Goal: Task Accomplishment & Management: Manage account settings

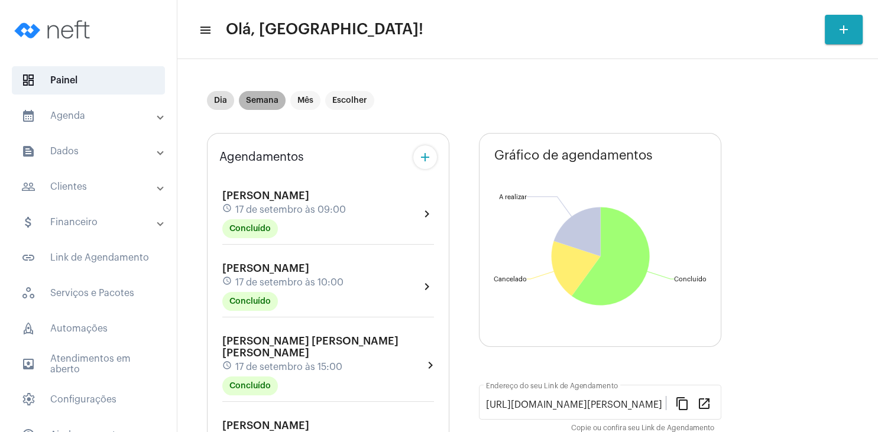
click at [258, 101] on mat-chip "Semana" at bounding box center [262, 100] width 47 height 19
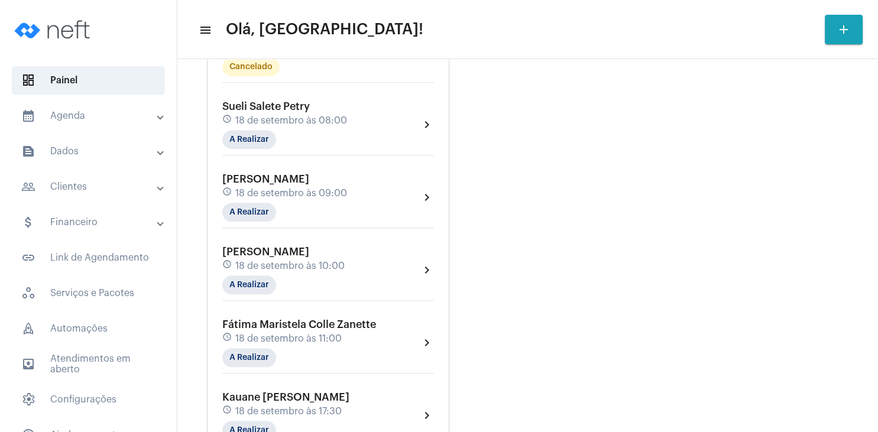
scroll to position [1305, 0]
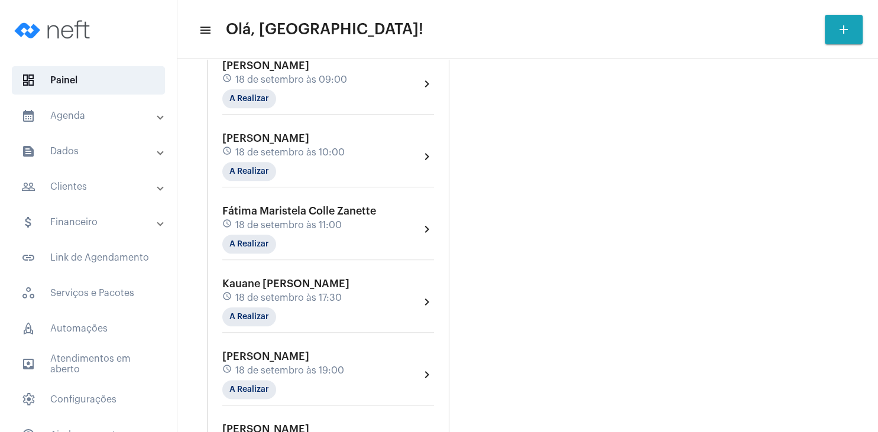
click at [283, 206] on span "Fátima Maristela Colle Zanette" at bounding box center [299, 211] width 154 height 11
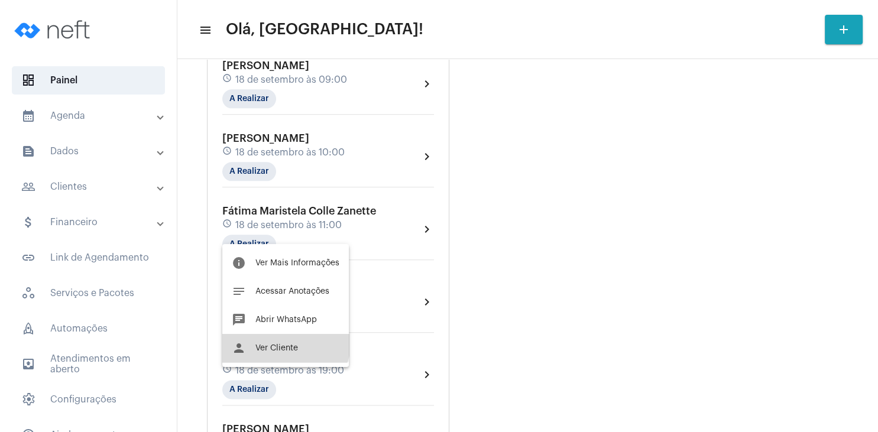
click at [283, 341] on button "person Ver Cliente" at bounding box center [285, 348] width 127 height 28
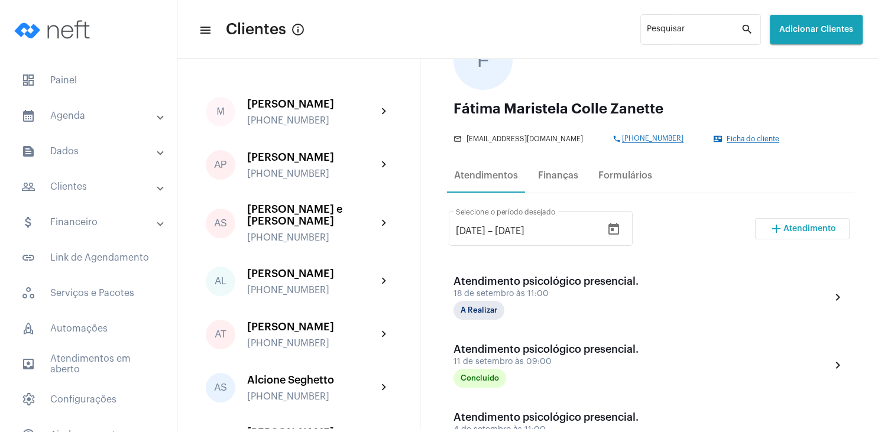
scroll to position [114, 0]
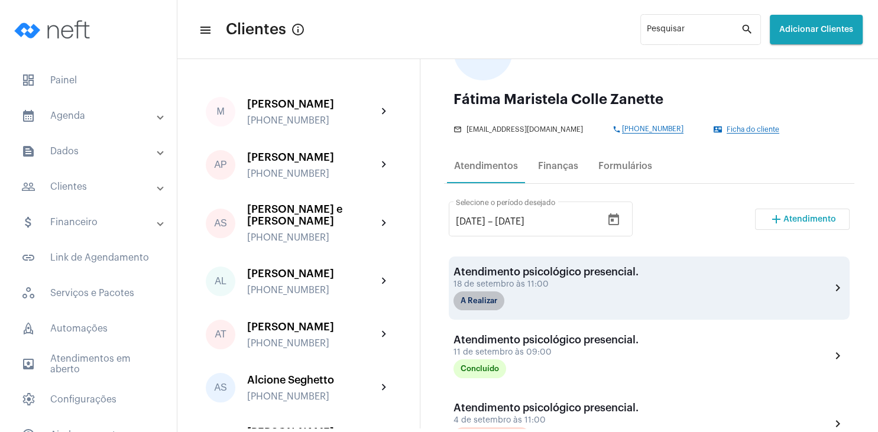
click at [497, 302] on mat-chip "A Realizar" at bounding box center [478, 300] width 51 height 19
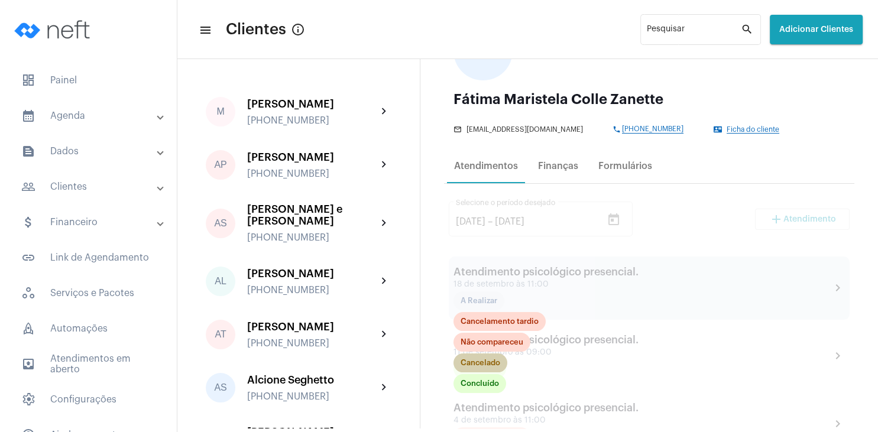
click at [493, 365] on mat-chip "Cancelado" at bounding box center [480, 363] width 54 height 19
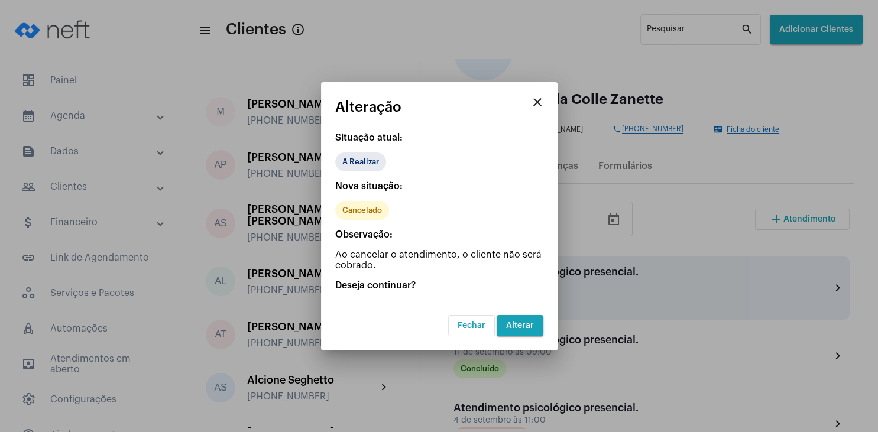
click at [530, 327] on span "Alterar" at bounding box center [520, 326] width 28 height 8
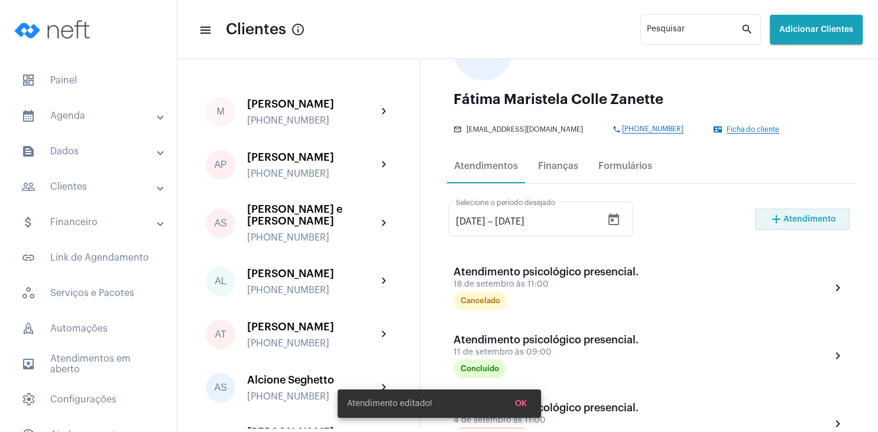
click at [813, 219] on span "Atendimento" at bounding box center [809, 219] width 53 height 8
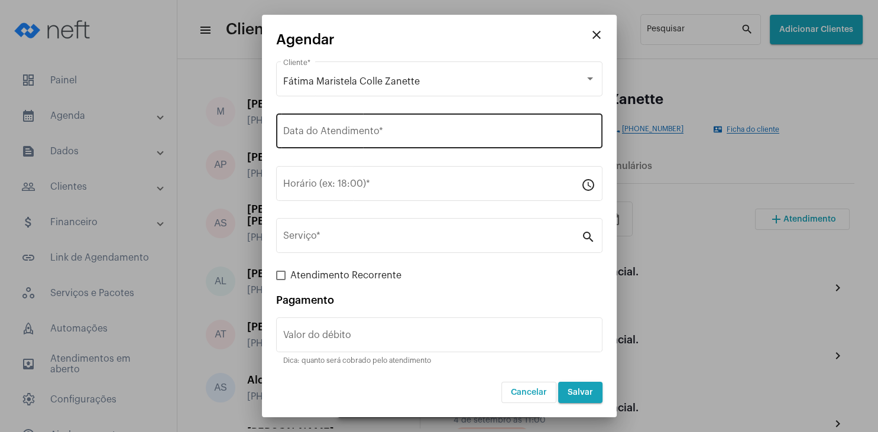
click at [325, 137] on input "Data do Atendimento *" at bounding box center [439, 133] width 312 height 11
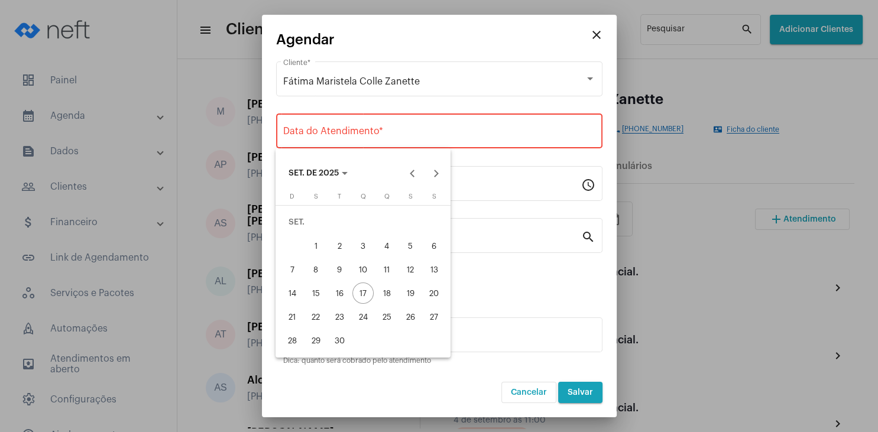
click at [392, 318] on div "25" at bounding box center [386, 316] width 21 height 21
type input "[DATE]"
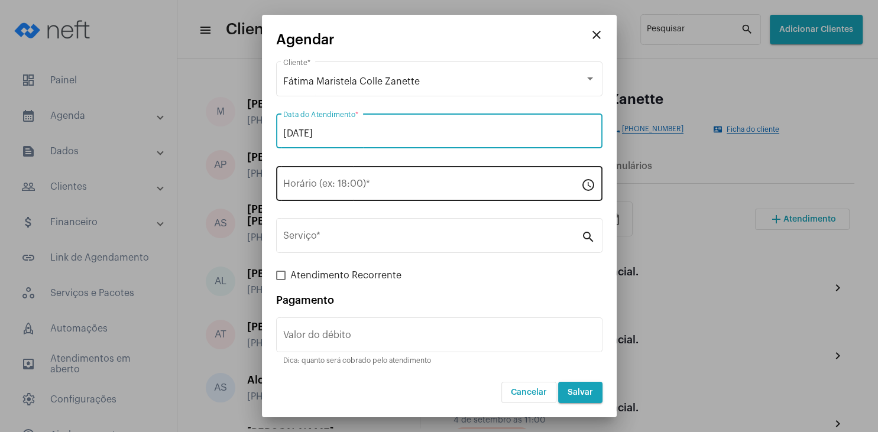
click at [320, 183] on input "Horário (ex: 18:00) *" at bounding box center [432, 186] width 298 height 11
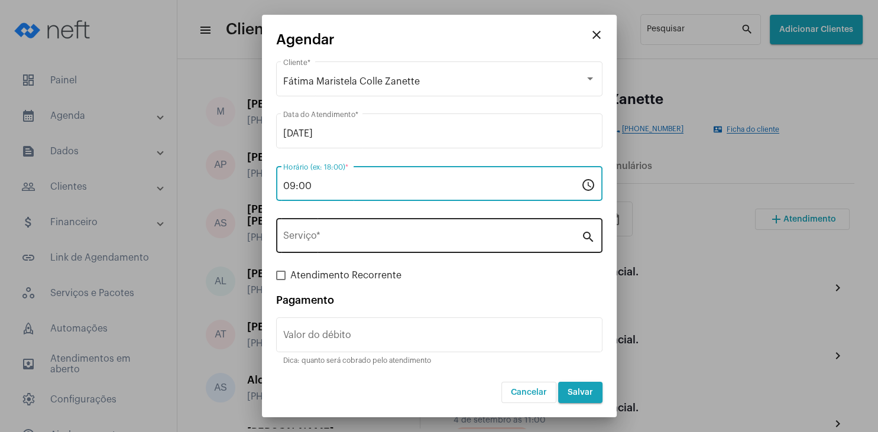
type input "09:00"
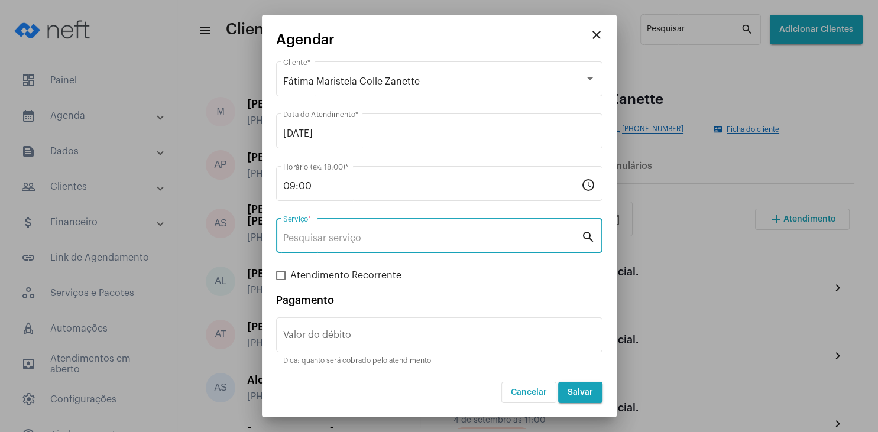
click at [336, 238] on input "Serviço *" at bounding box center [432, 238] width 298 height 11
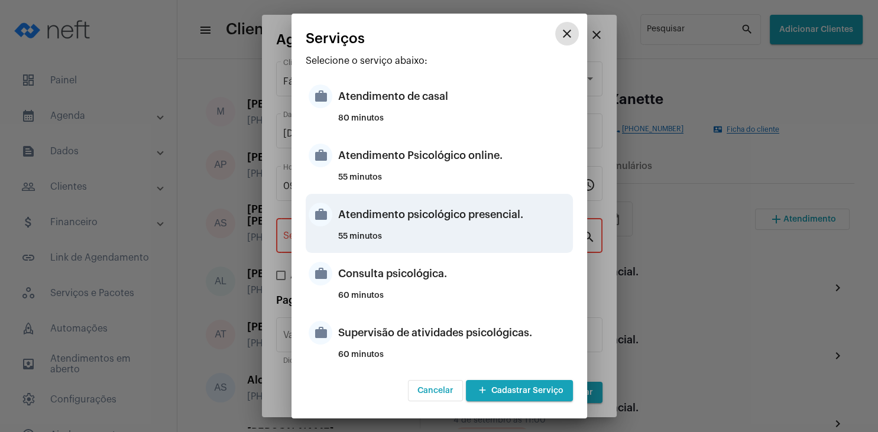
click at [448, 210] on div "Atendimento psicológico presencial." at bounding box center [454, 214] width 232 height 35
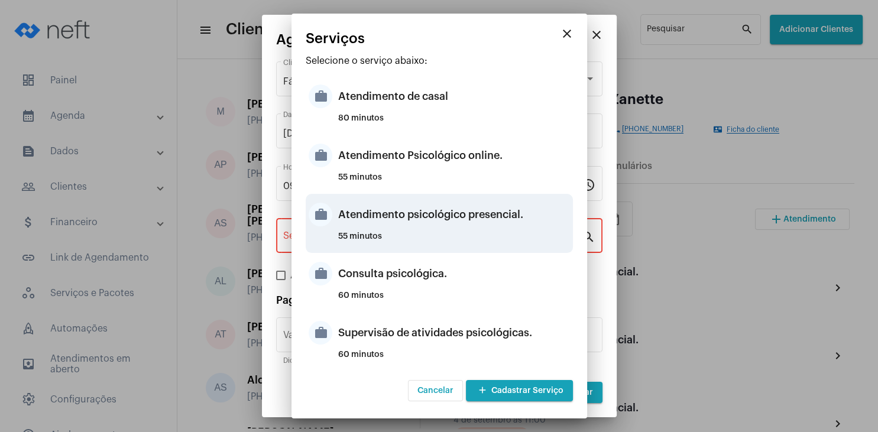
type input "Atendimento psicológico presencial."
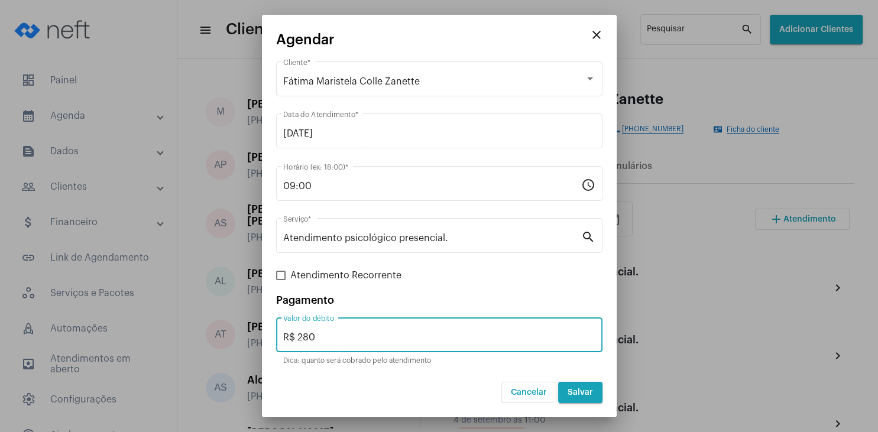
click at [353, 340] on input "R$ 280" at bounding box center [439, 337] width 312 height 11
type input "R$ 250"
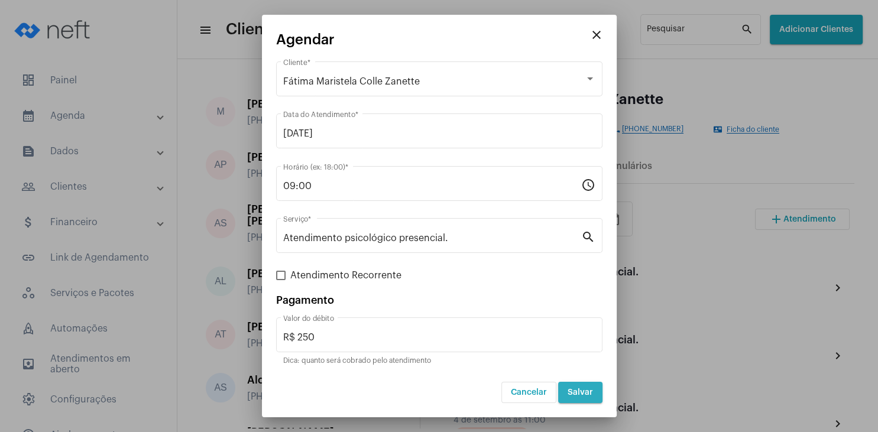
click at [589, 391] on span "Salvar" at bounding box center [580, 392] width 25 height 8
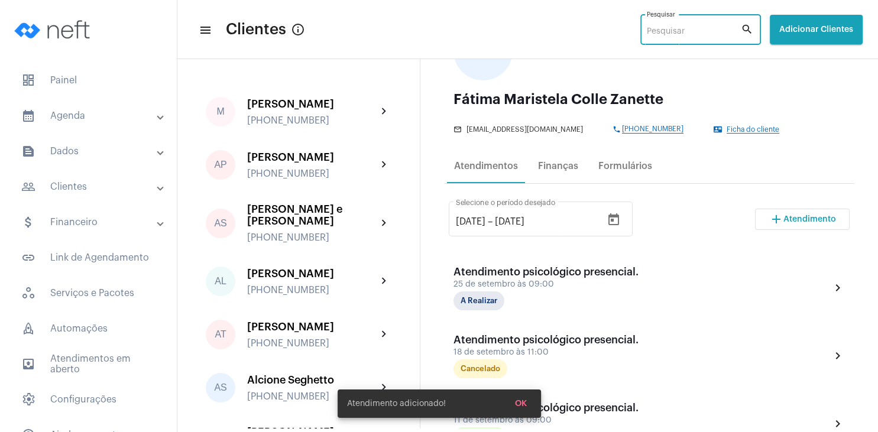
click at [654, 27] on input "Pesquisar" at bounding box center [694, 31] width 94 height 9
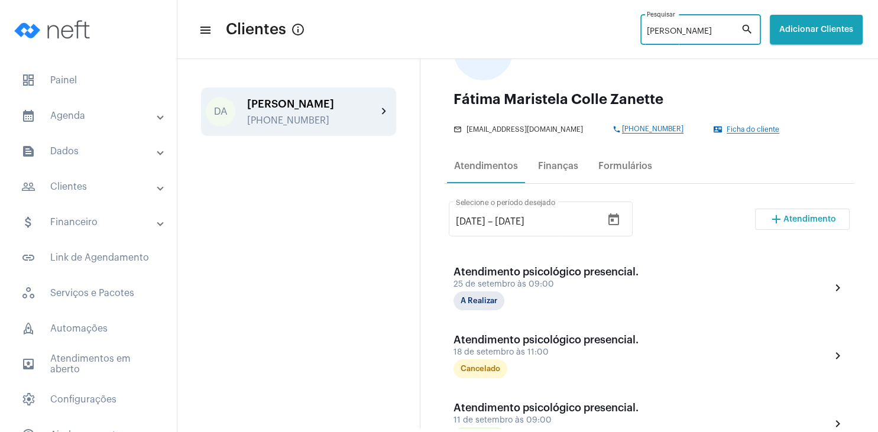
type input "[PERSON_NAME]"
click at [294, 118] on div "[PHONE_NUMBER]" at bounding box center [312, 120] width 130 height 11
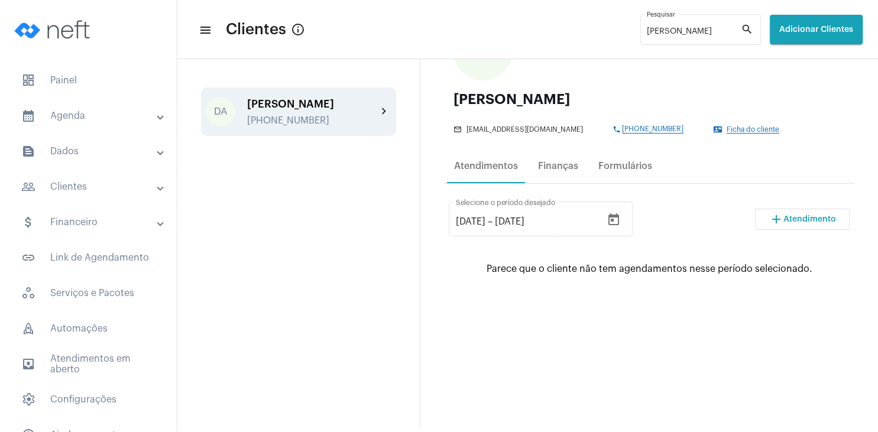
scroll to position [114, 0]
click at [788, 214] on button "add Atendimento" at bounding box center [802, 219] width 95 height 21
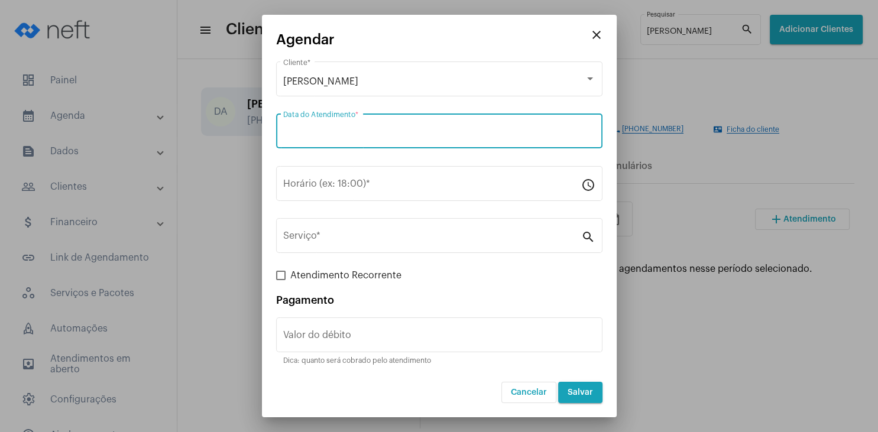
click at [323, 131] on input "Data do Atendimento *" at bounding box center [439, 133] width 312 height 11
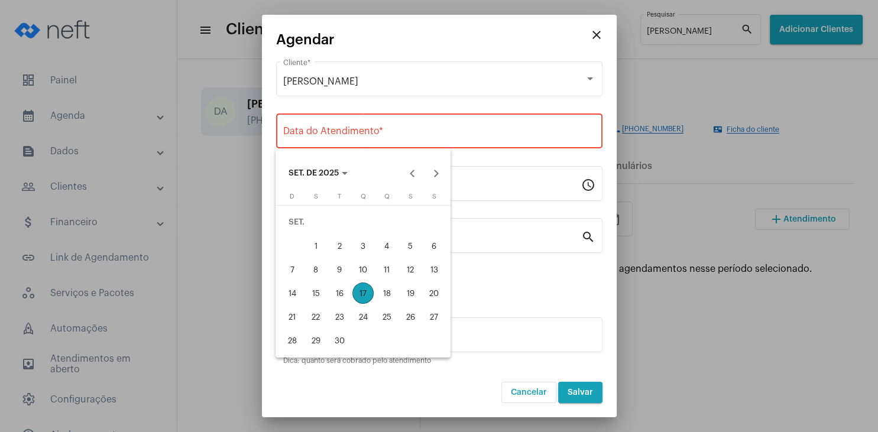
click at [368, 293] on div "17" at bounding box center [362, 293] width 21 height 21
type input "[DATE]"
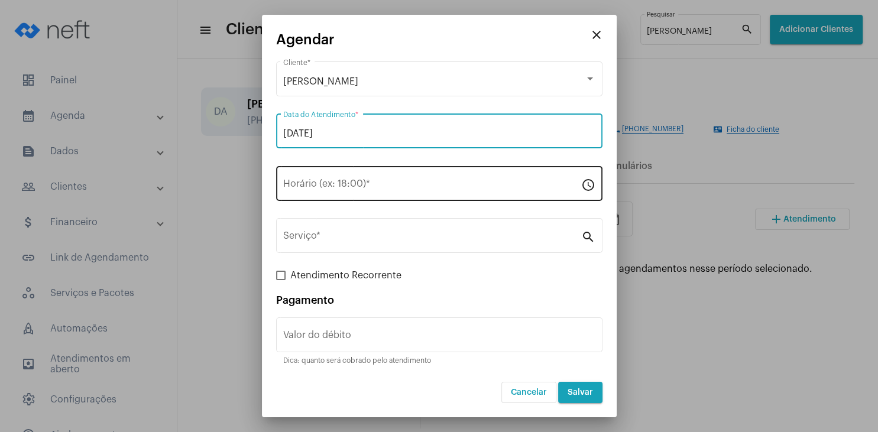
click at [325, 184] on input "Horário (ex: 18:00) *" at bounding box center [432, 186] width 298 height 11
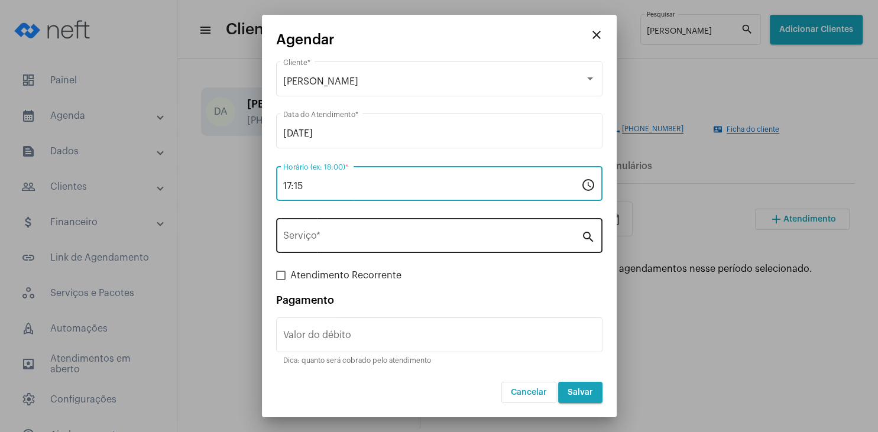
type input "17:15"
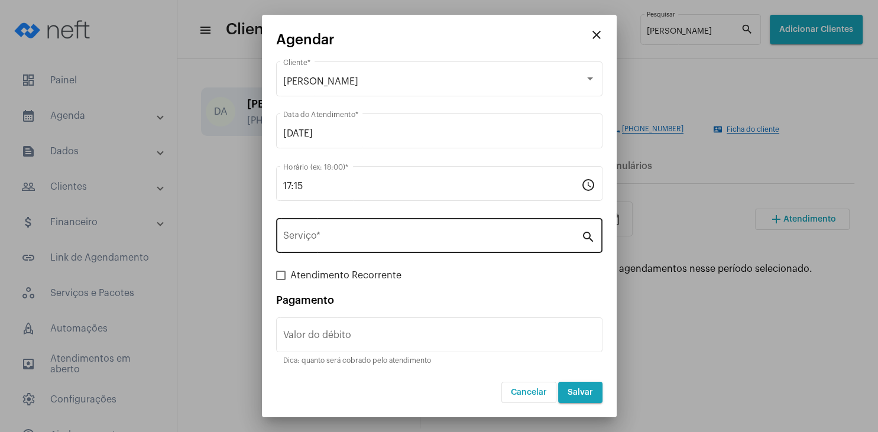
click at [323, 245] on div "Serviço *" at bounding box center [432, 234] width 298 height 37
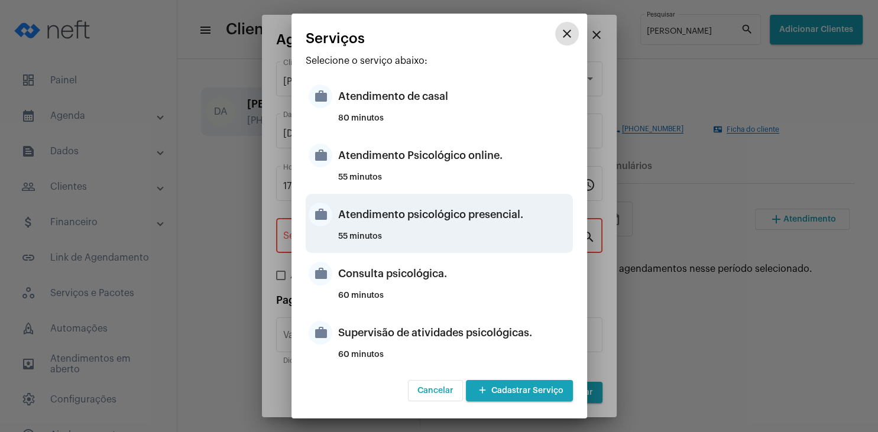
click at [494, 212] on div "Atendimento psicológico presencial." at bounding box center [454, 214] width 232 height 35
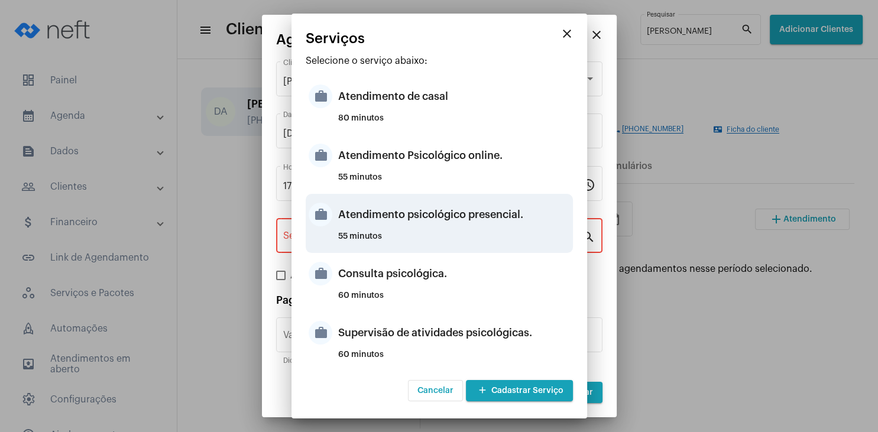
type input "Atendimento psicológico presencial."
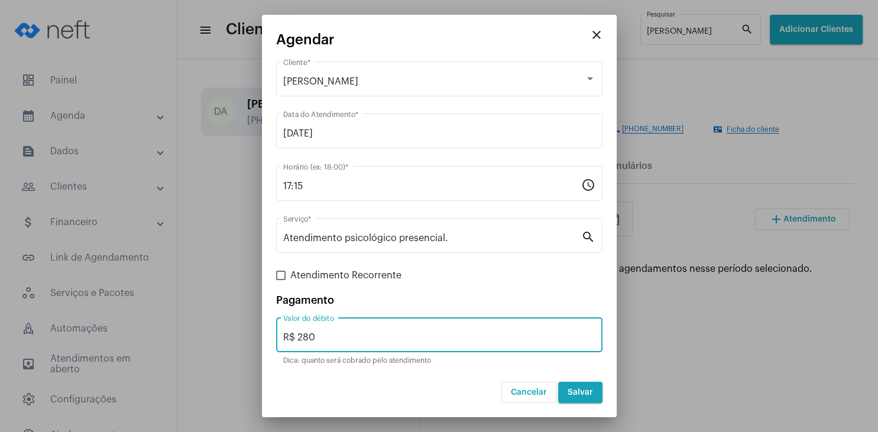
click at [320, 332] on input "R$ 280" at bounding box center [439, 337] width 312 height 11
type input "R$ 230"
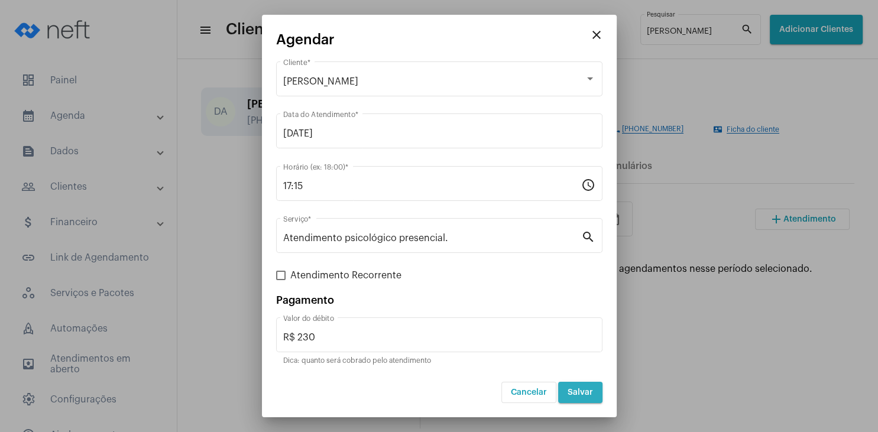
click at [578, 396] on span "Salvar" at bounding box center [580, 392] width 25 height 8
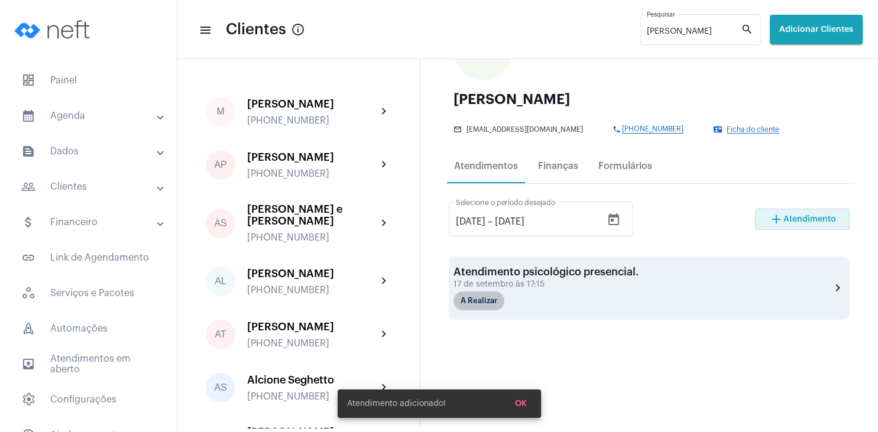
click at [483, 306] on mat-chip "A Realizar" at bounding box center [478, 300] width 51 height 19
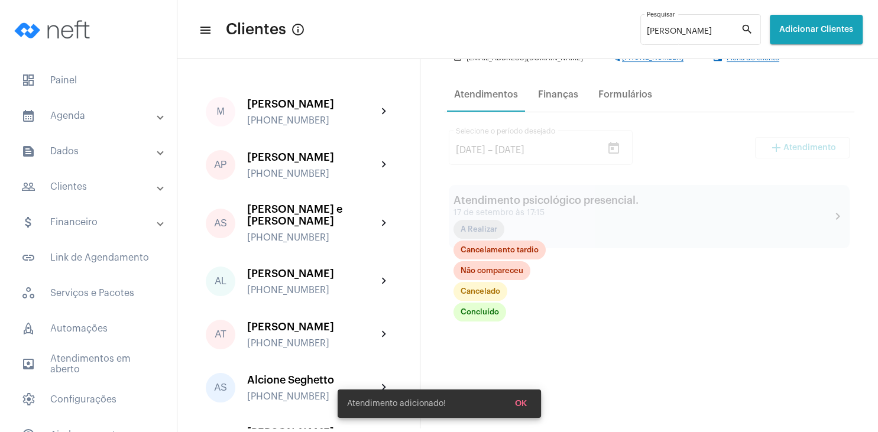
scroll to position [227, 0]
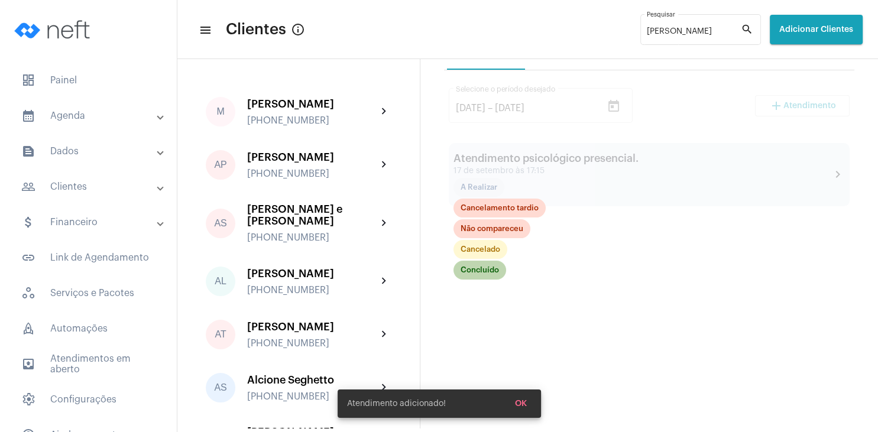
click at [484, 273] on mat-chip "Concluído" at bounding box center [479, 270] width 53 height 19
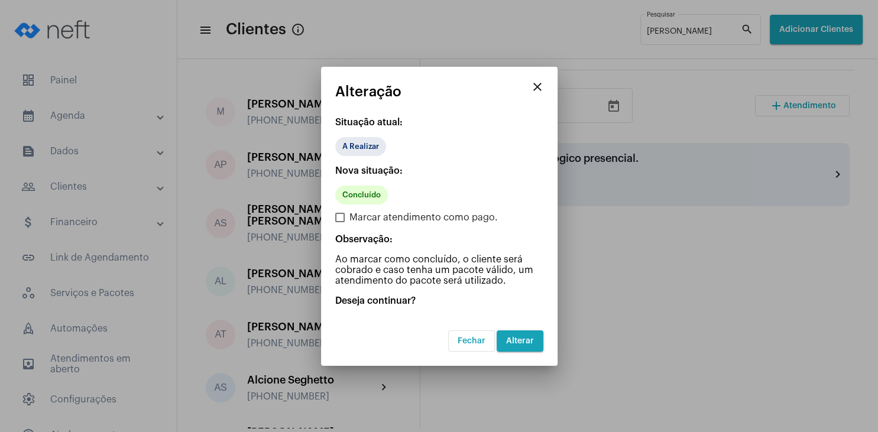
click at [512, 339] on span "Alterar" at bounding box center [520, 341] width 28 height 8
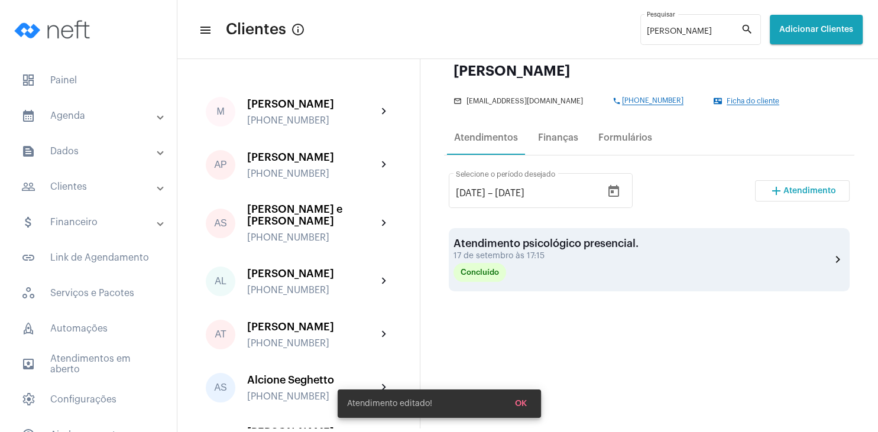
scroll to position [114, 0]
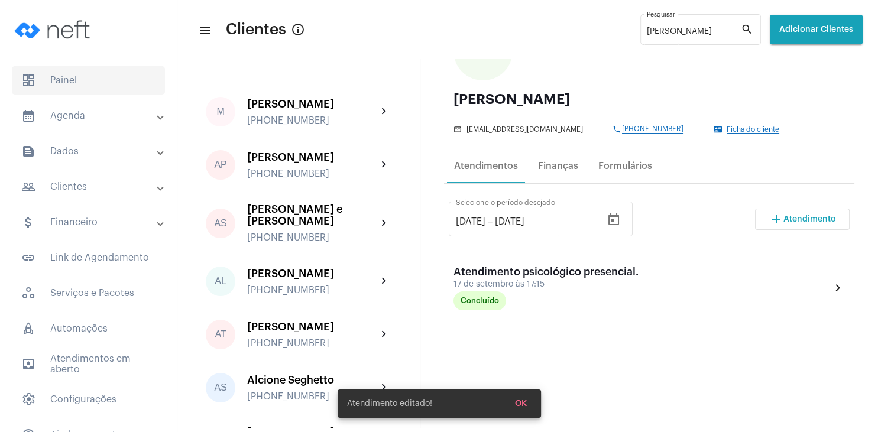
click at [98, 72] on span "dashboard Painel" at bounding box center [88, 80] width 153 height 28
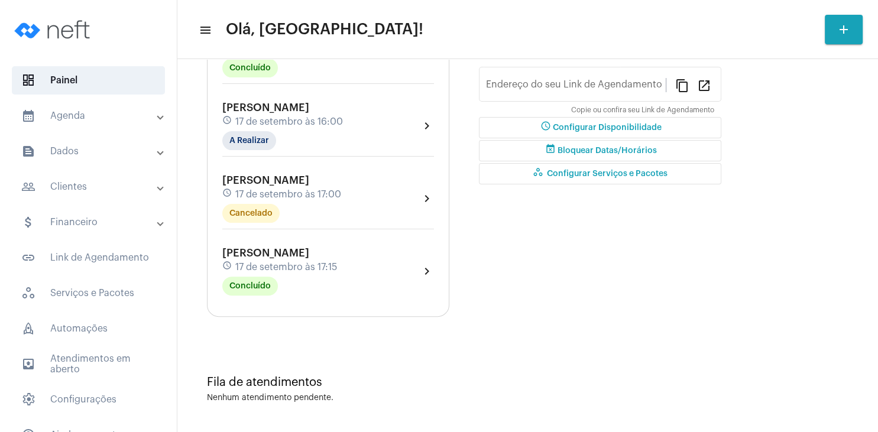
type input "[URL][DOMAIN_NAME][PERSON_NAME]"
